Goal: Check status

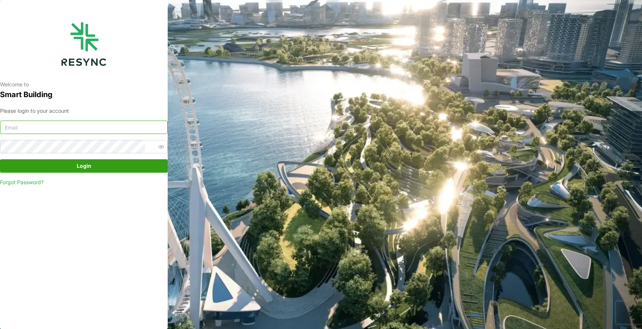
type input "[EMAIL_ADDRESS][DOMAIN_NAME]"
click at [90, 167] on span "Login" at bounding box center [84, 166] width 15 height 13
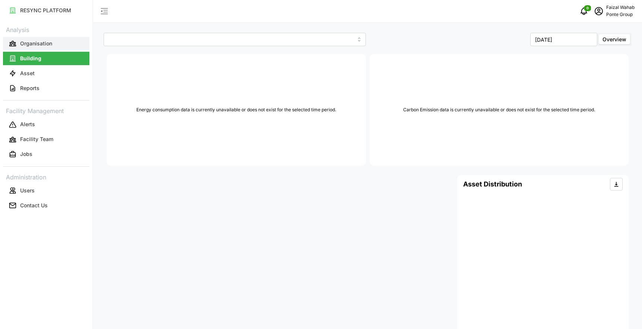
click at [35, 44] on p "Organisation" at bounding box center [36, 43] width 32 height 7
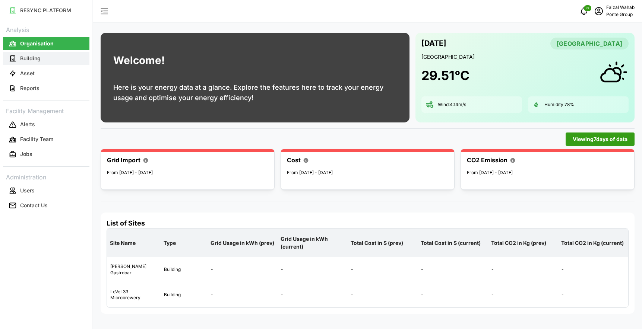
click at [39, 57] on p "Building" at bounding box center [30, 58] width 20 height 7
